Goal: Task Accomplishment & Management: Use online tool/utility

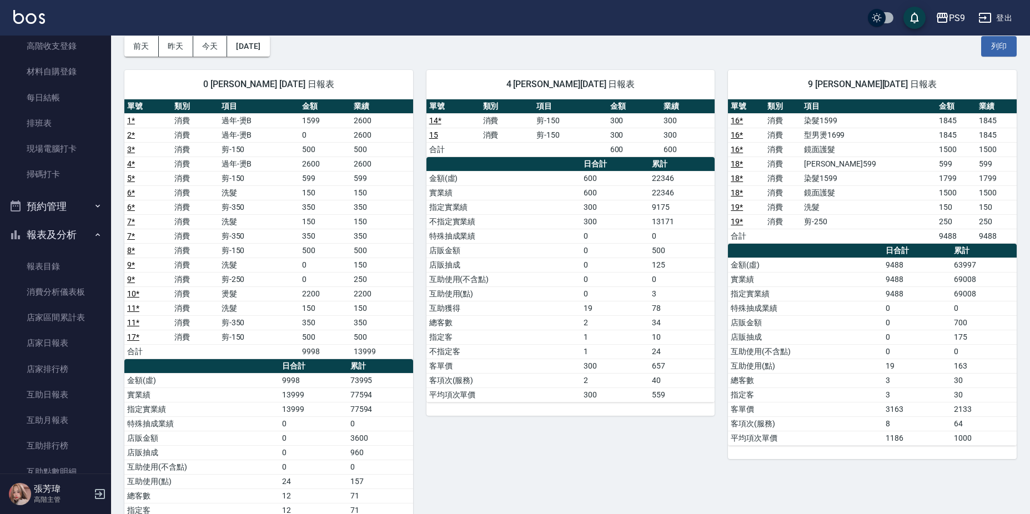
scroll to position [167, 0]
click at [67, 181] on link "現場電腦打卡" at bounding box center [55, 176] width 102 height 26
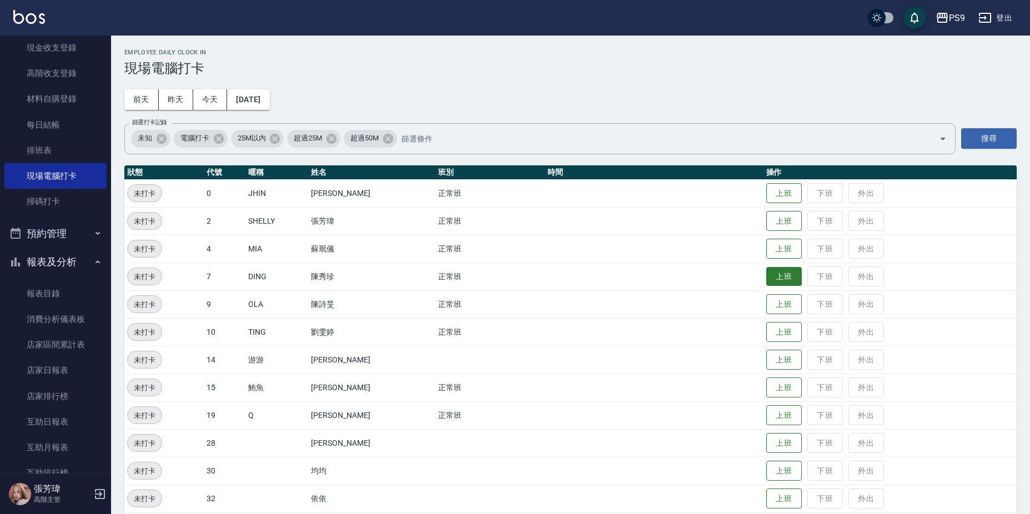
click at [779, 279] on button "上班" at bounding box center [785, 276] width 36 height 19
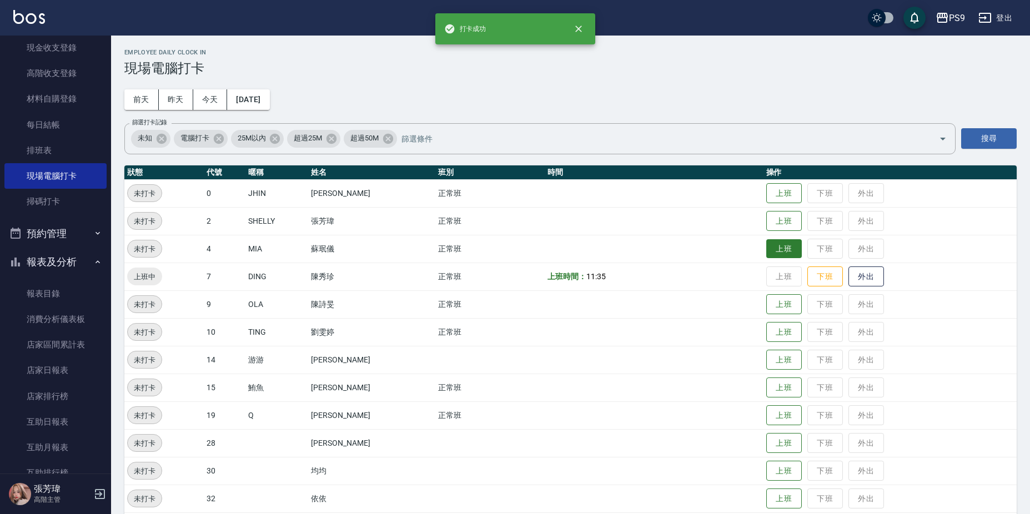
click at [773, 247] on button "上班" at bounding box center [785, 248] width 36 height 19
click at [779, 219] on button "上班" at bounding box center [785, 221] width 36 height 19
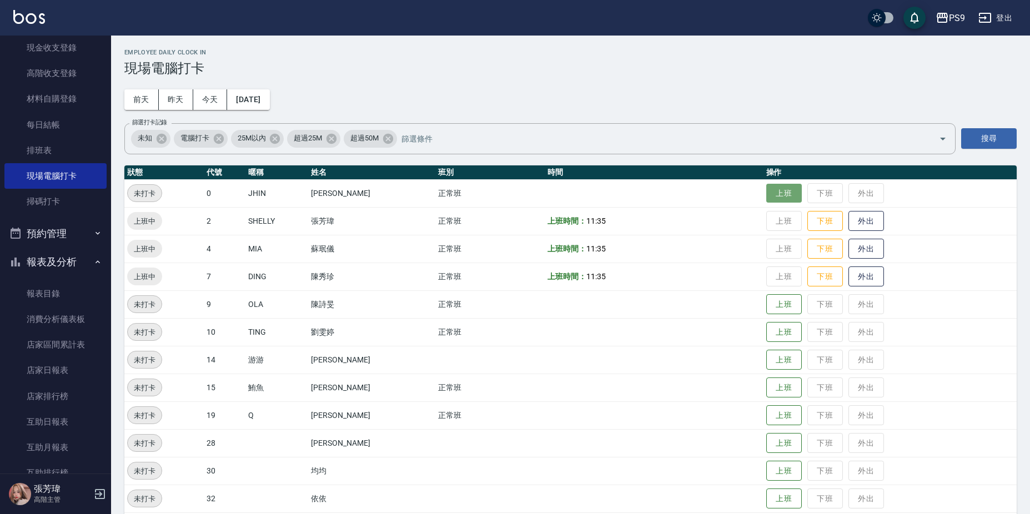
click at [774, 192] on button "上班" at bounding box center [785, 193] width 36 height 19
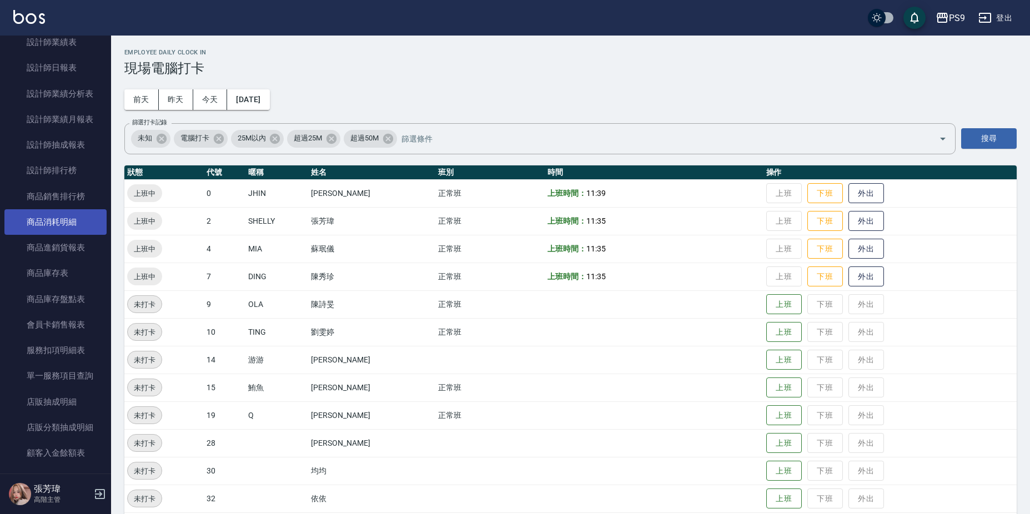
scroll to position [889, 0]
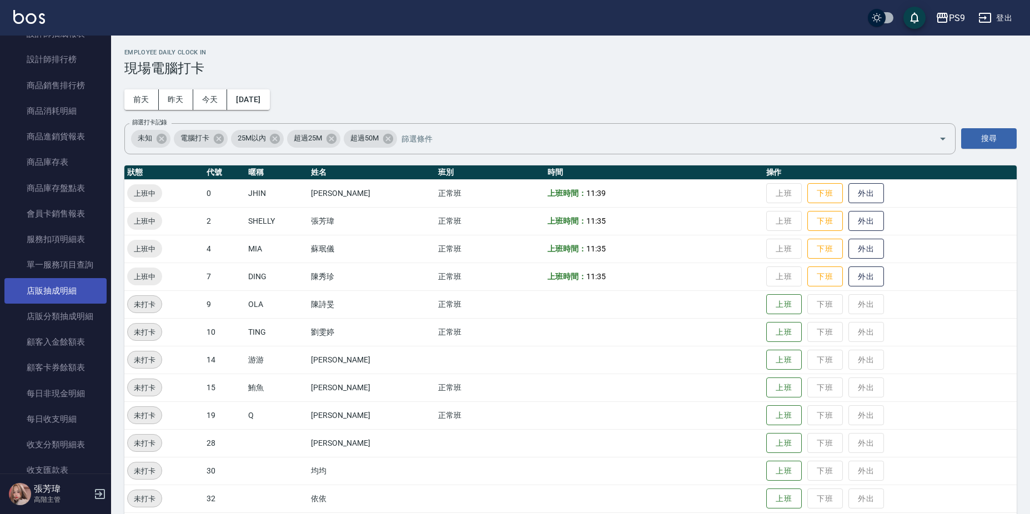
click at [61, 296] on link "店販抽成明細" at bounding box center [55, 291] width 102 height 26
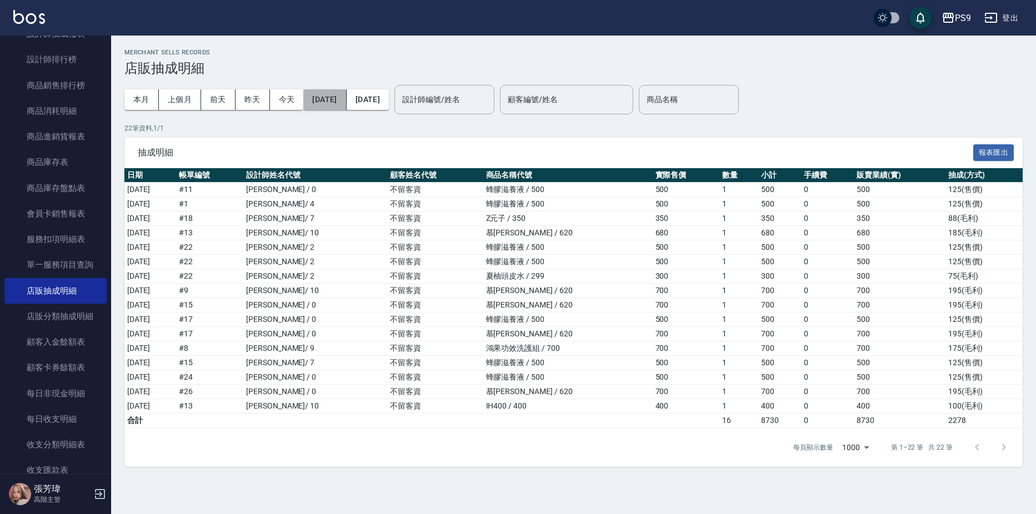
click at [330, 98] on button "[DATE]" at bounding box center [324, 99] width 43 height 21
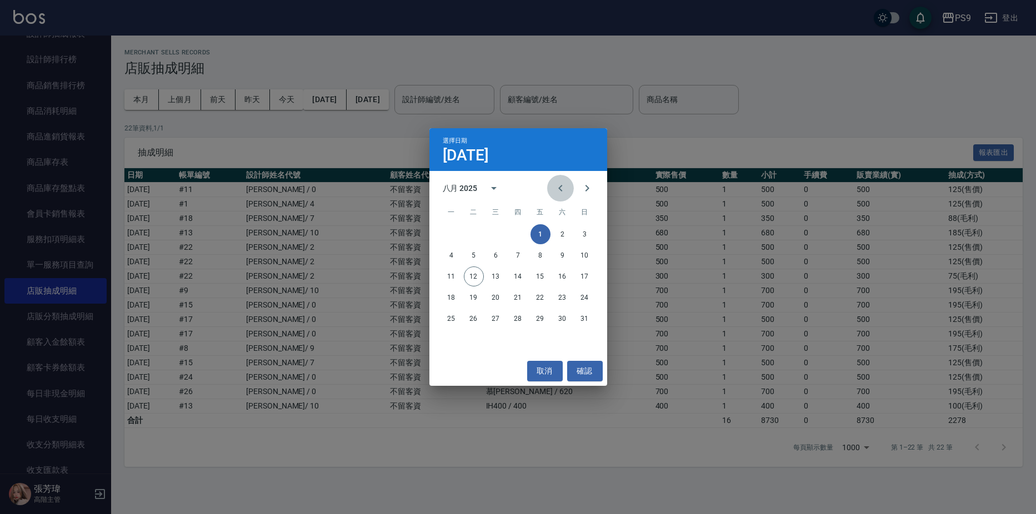
click at [557, 187] on icon "Previous month" at bounding box center [560, 188] width 13 height 13
click at [453, 316] on button "28" at bounding box center [452, 319] width 20 height 20
